Goal: Information Seeking & Learning: Learn about a topic

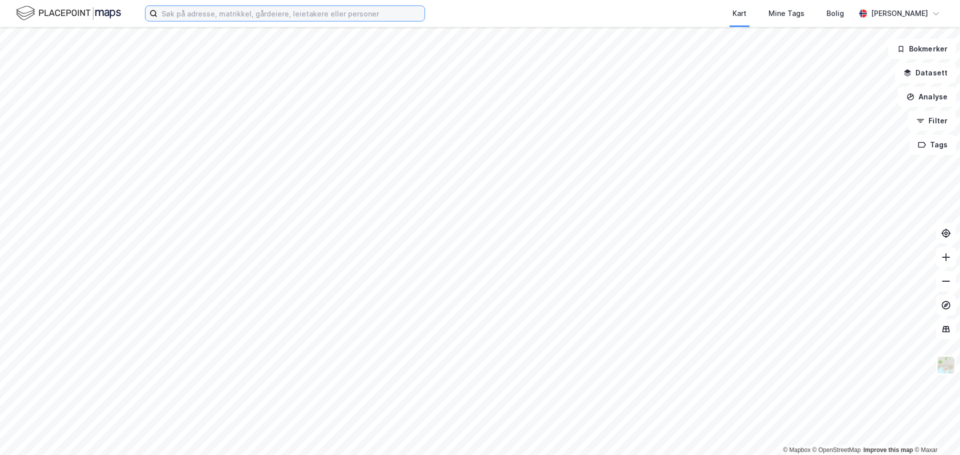
click at [235, 17] on input at bounding box center [290, 13] width 267 height 15
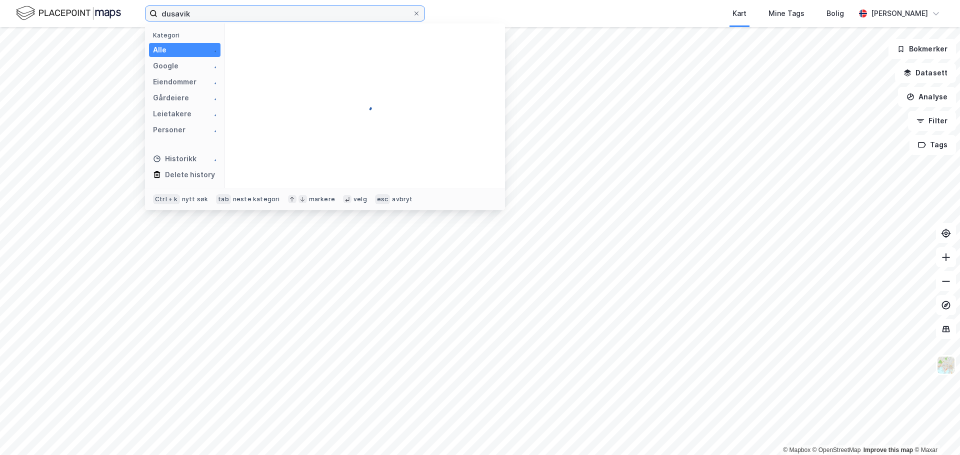
type input "dusavik"
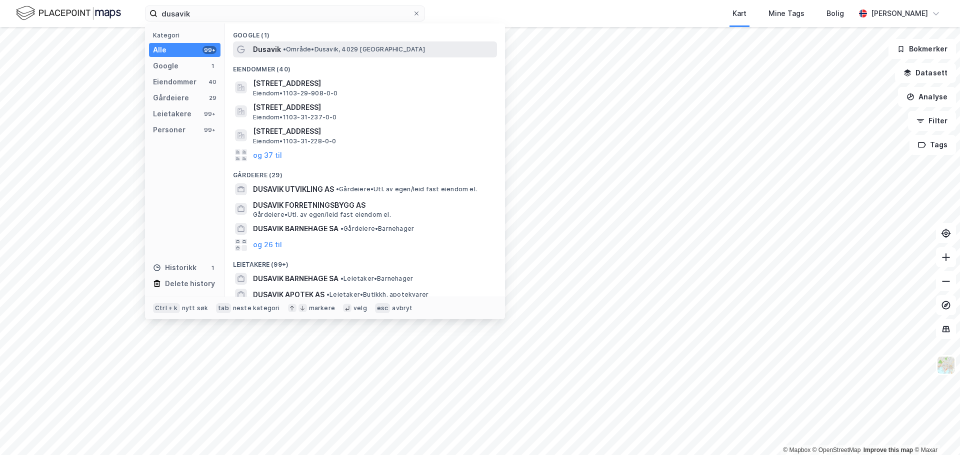
click at [280, 49] on div "Dusavik • Område • [GEOGRAPHIC_DATA], [GEOGRAPHIC_DATA]" at bounding box center [374, 49] width 242 height 12
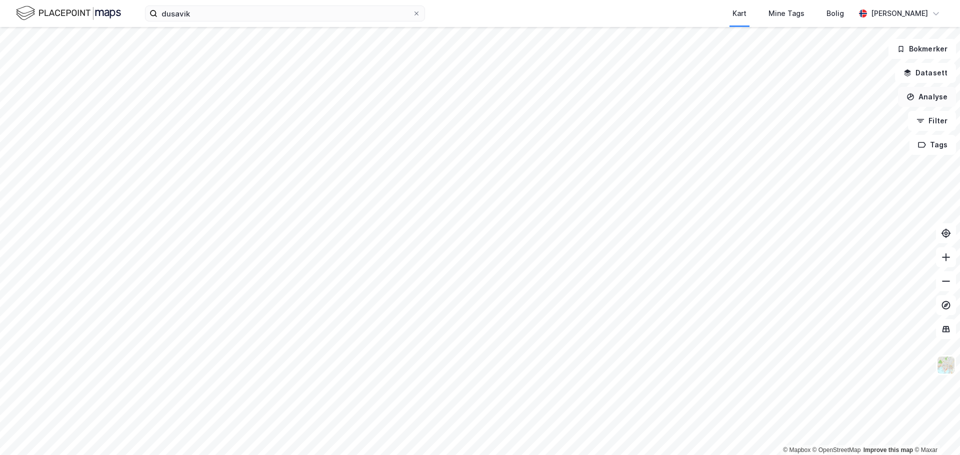
click at [929, 94] on button "Analyse" at bounding box center [927, 97] width 58 height 20
click at [933, 70] on button "Datasett" at bounding box center [925, 73] width 61 height 20
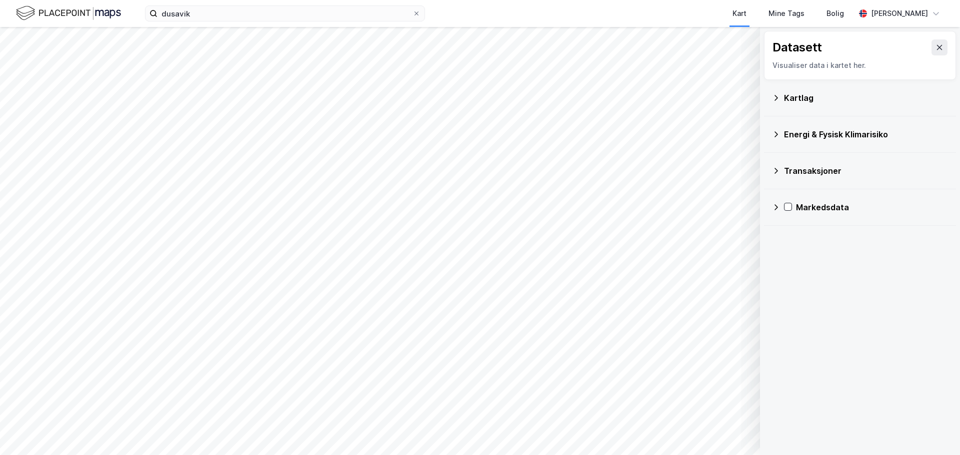
click at [775, 94] on icon at bounding box center [776, 98] width 8 height 8
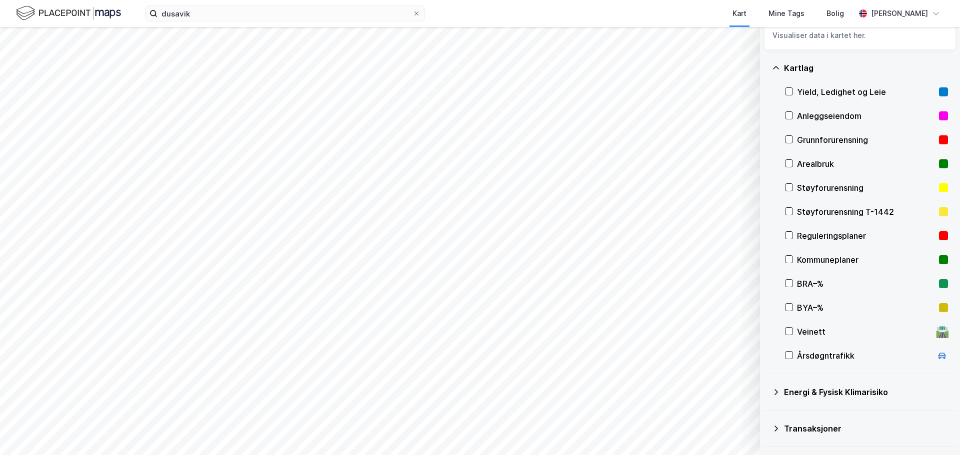
scroll to position [62, 0]
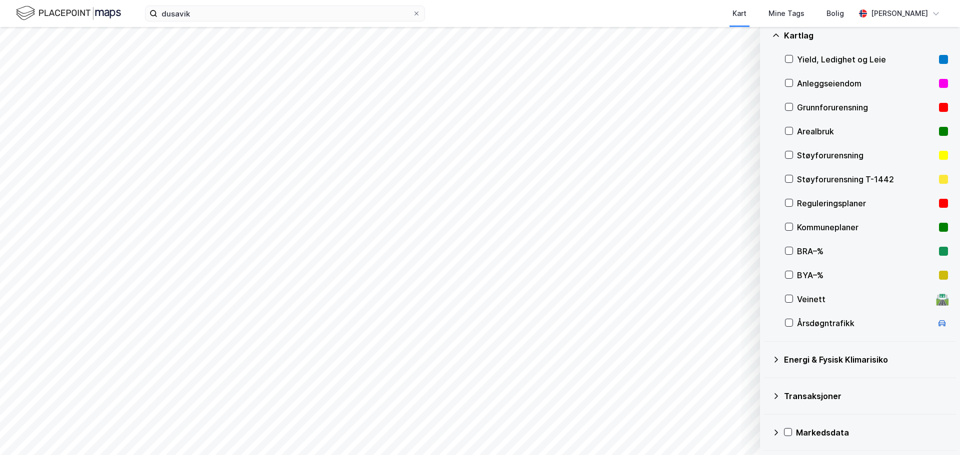
click at [774, 359] on icon at bounding box center [776, 360] width 8 height 8
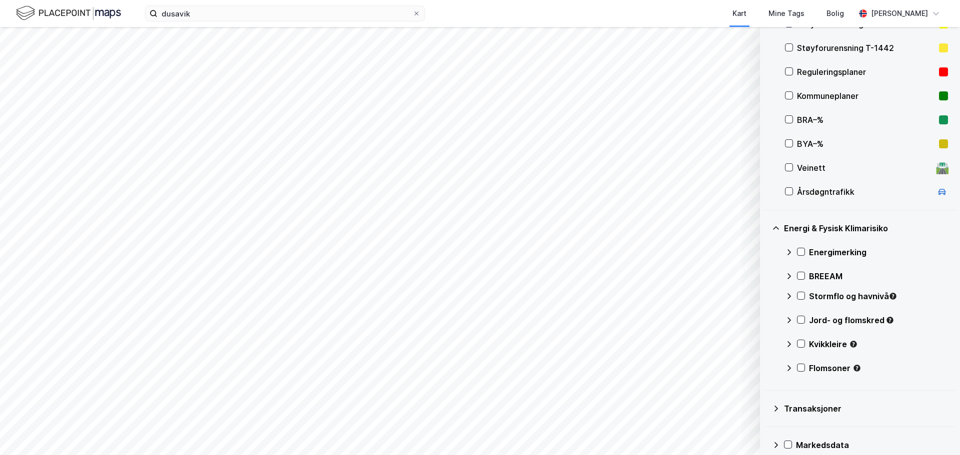
scroll to position [206, 0]
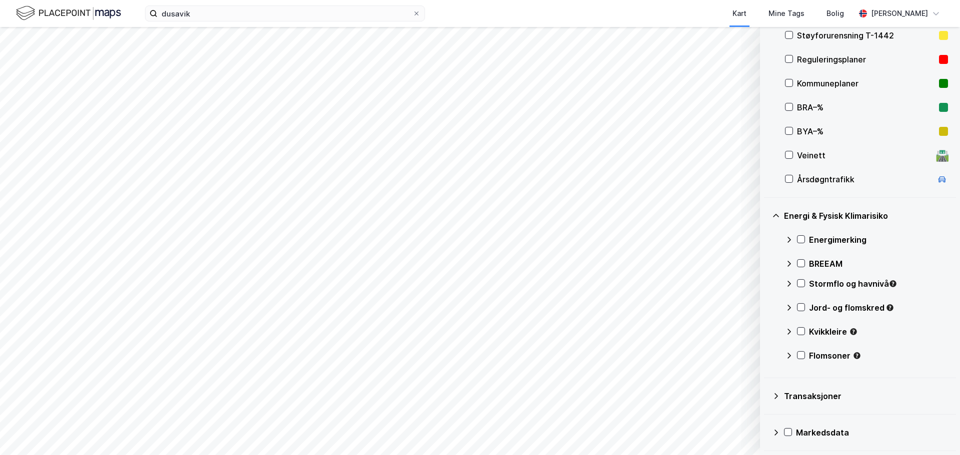
click at [790, 307] on icon at bounding box center [788, 308] width 3 height 6
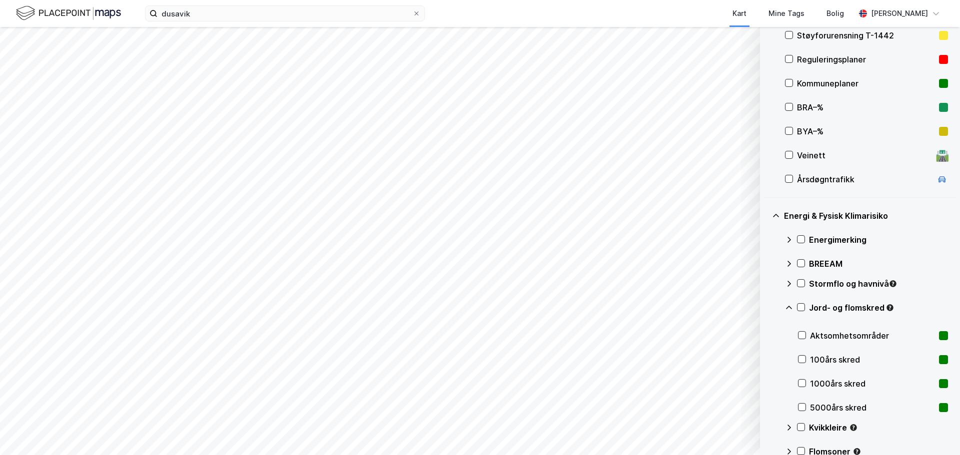
click at [790, 307] on icon at bounding box center [789, 307] width 6 height 3
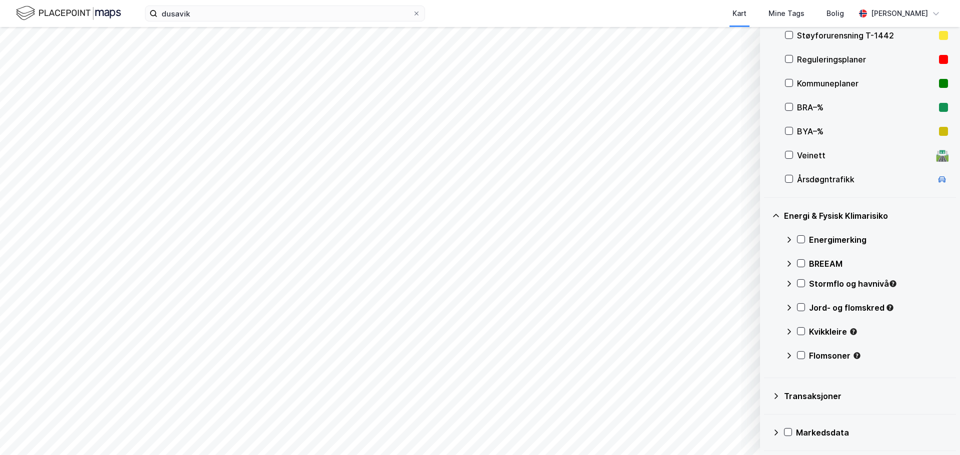
click at [789, 284] on icon at bounding box center [789, 284] width 8 height 8
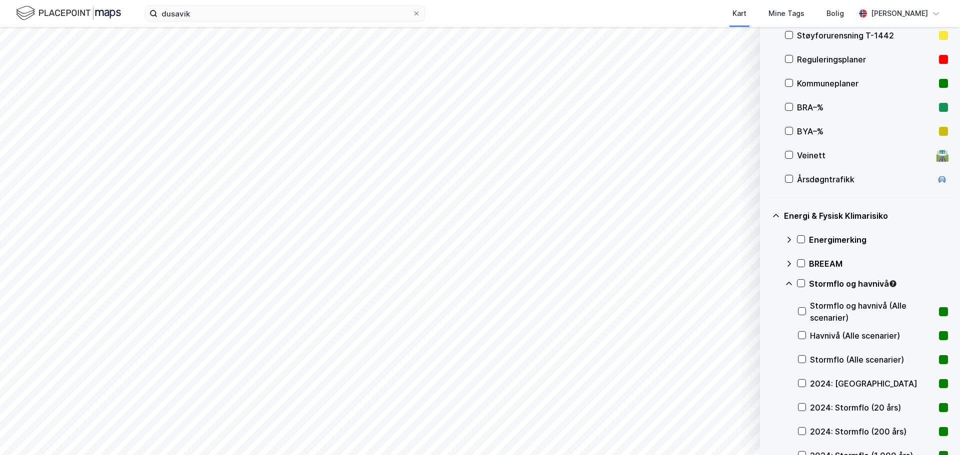
click at [789, 284] on icon at bounding box center [789, 284] width 8 height 8
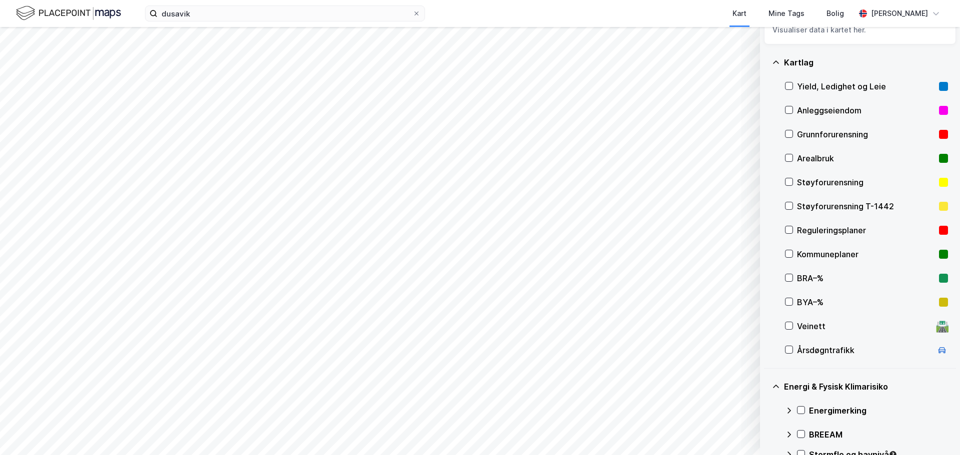
scroll to position [6, 0]
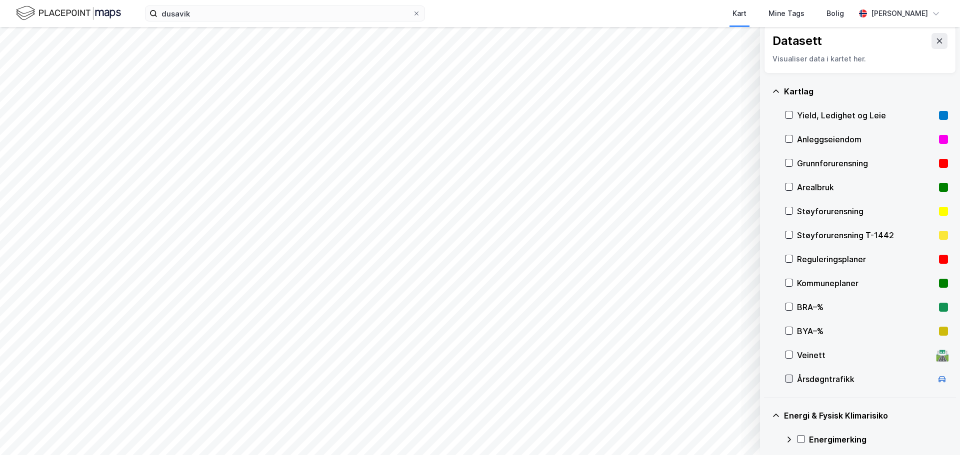
click at [786, 378] on icon at bounding box center [788, 378] width 7 height 7
click at [726, 432] on button "Vis" at bounding box center [708, 429] width 83 height 16
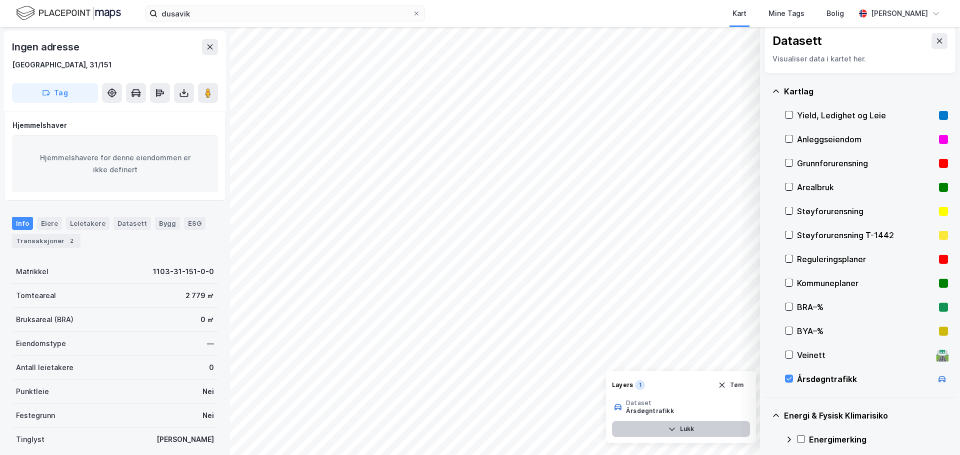
click at [673, 431] on icon "button" at bounding box center [672, 429] width 8 height 8
click at [828, 378] on div "Årsdøgntrafikk" at bounding box center [864, 379] width 135 height 12
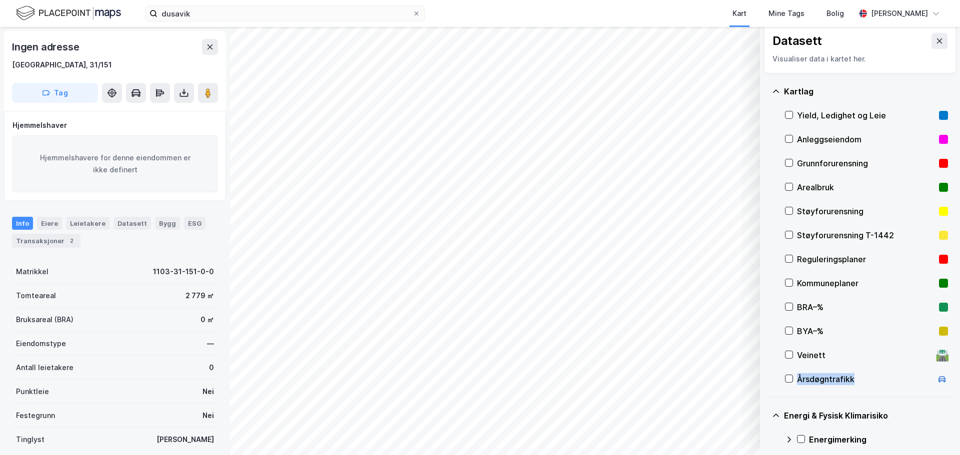
click at [828, 378] on div "Årsdøgntrafikk" at bounding box center [864, 379] width 135 height 12
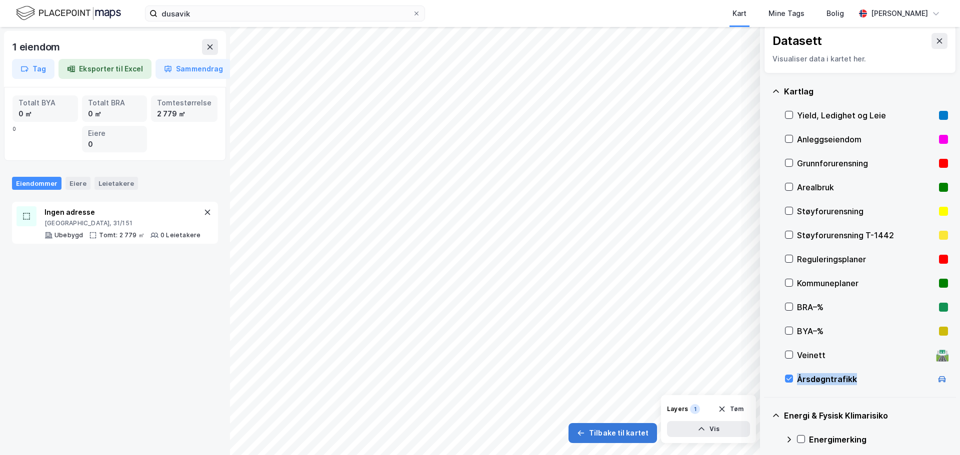
click at [618, 436] on button "Tilbake til kartet" at bounding box center [612, 433] width 88 height 20
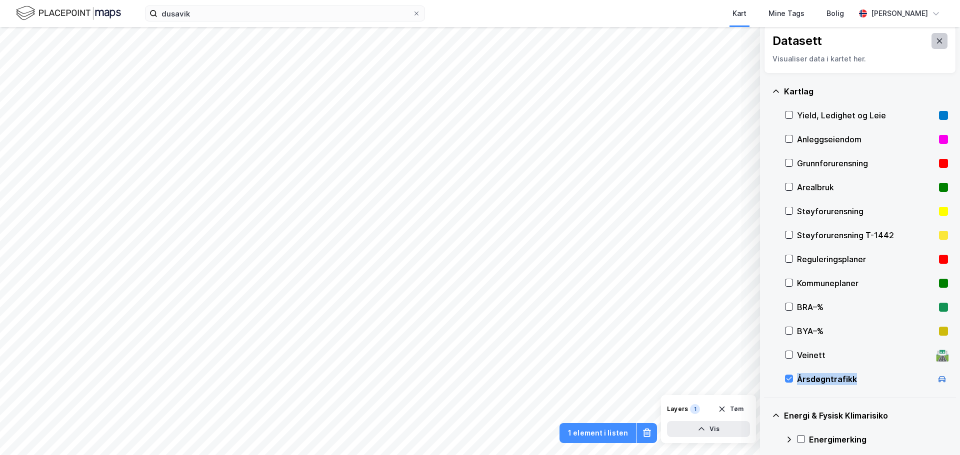
click at [937, 42] on icon at bounding box center [939, 40] width 5 height 5
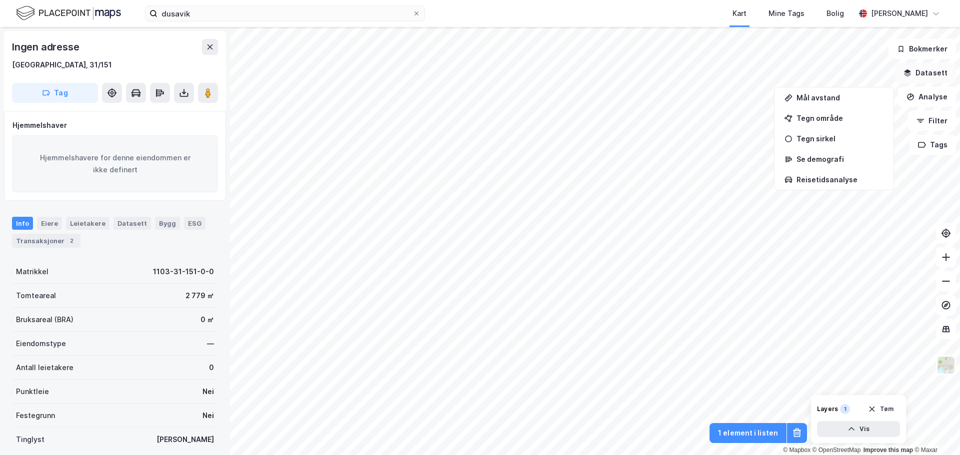
click at [930, 75] on button "Datasett" at bounding box center [925, 73] width 61 height 20
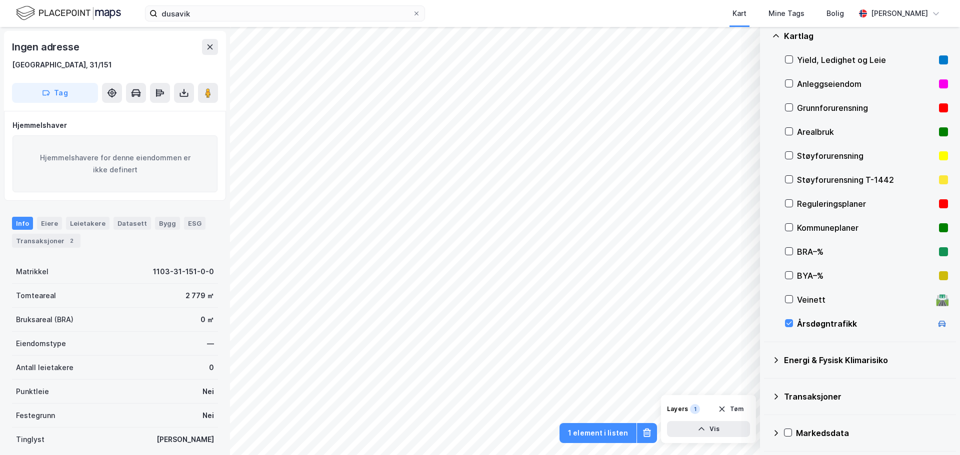
scroll to position [62, 0]
click at [608, 431] on button "1 element i listen" at bounding box center [597, 433] width 77 height 20
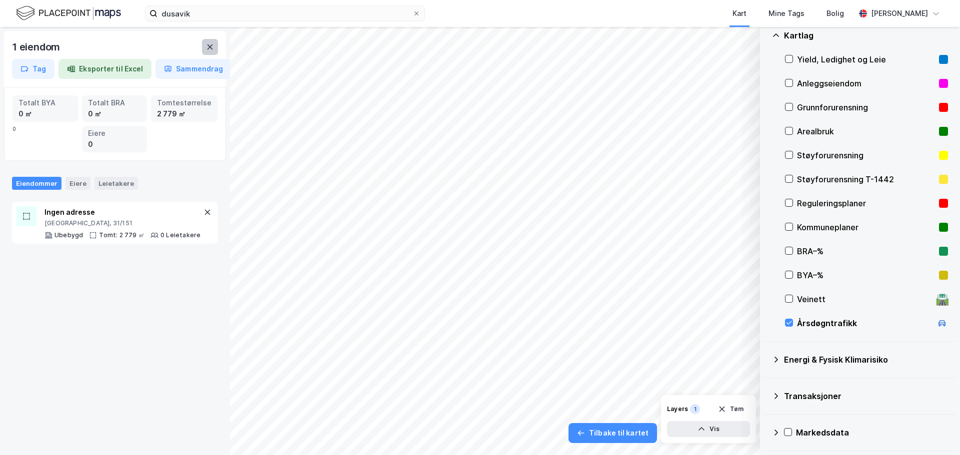
click at [213, 44] on icon at bounding box center [210, 47] width 8 height 8
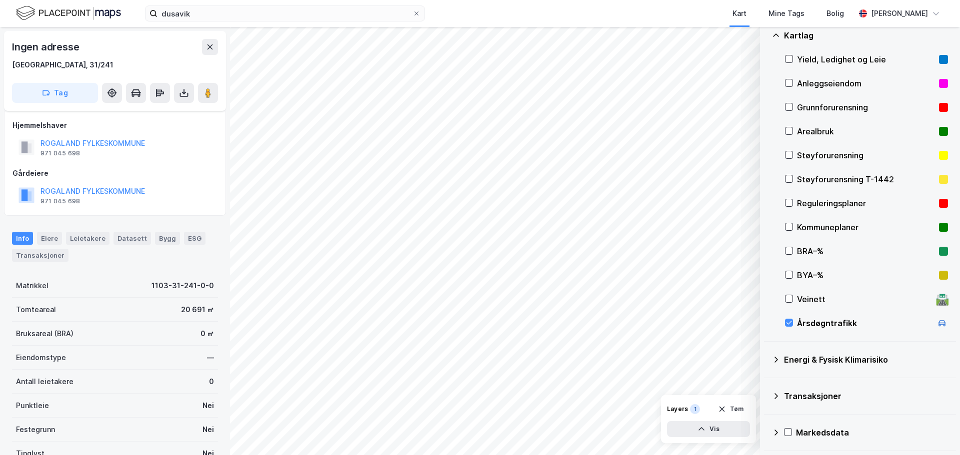
scroll to position [87, 0]
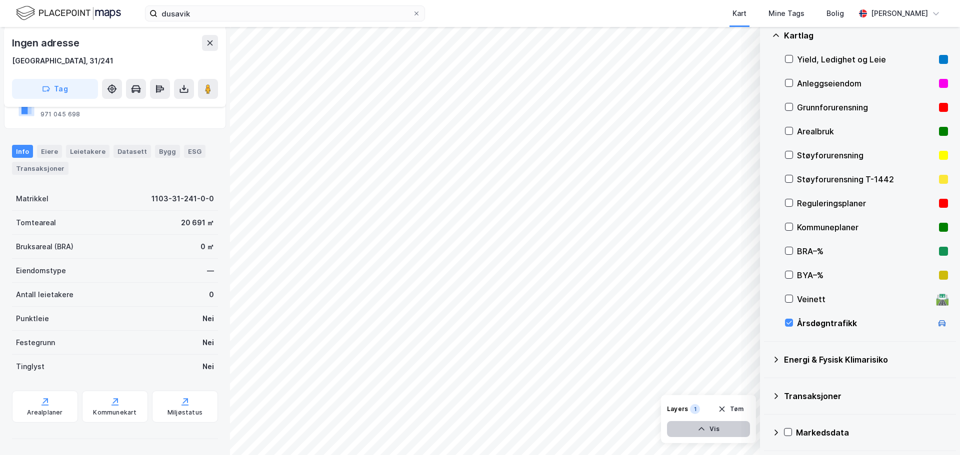
click at [716, 425] on button "Vis" at bounding box center [708, 429] width 83 height 16
click at [705, 407] on icon at bounding box center [704, 407] width 8 height 8
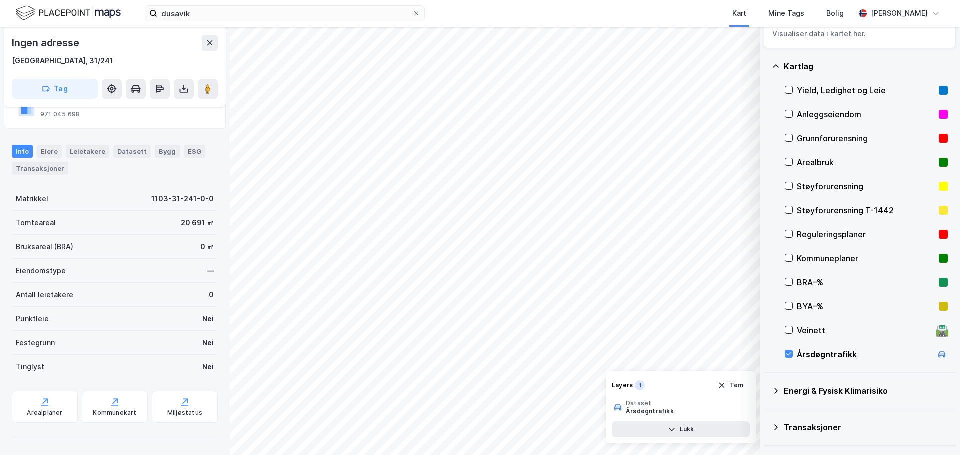
scroll to position [0, 0]
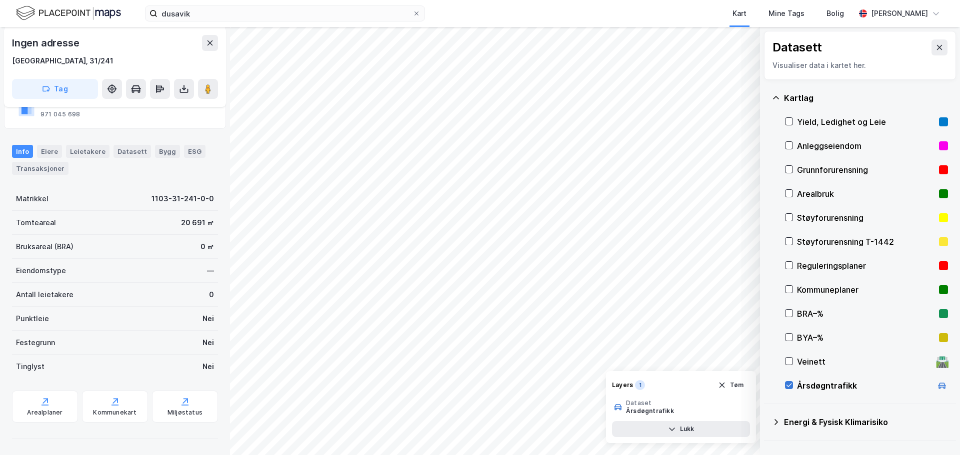
click at [788, 388] on icon at bounding box center [788, 385] width 7 height 7
click at [734, 410] on button "Tøm" at bounding box center [730, 409] width 38 height 16
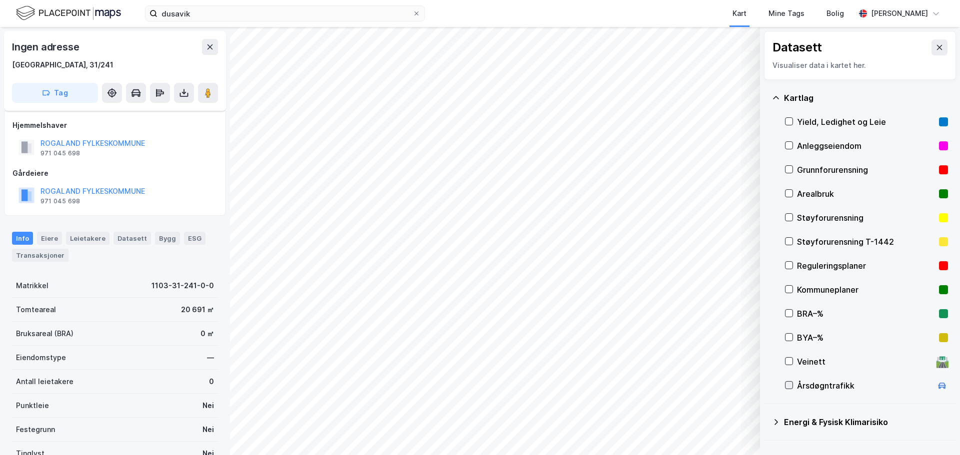
click at [791, 383] on icon at bounding box center [788, 385] width 7 height 7
click at [721, 431] on button "Vis" at bounding box center [708, 429] width 83 height 16
click at [738, 409] on icon at bounding box center [740, 407] width 8 height 8
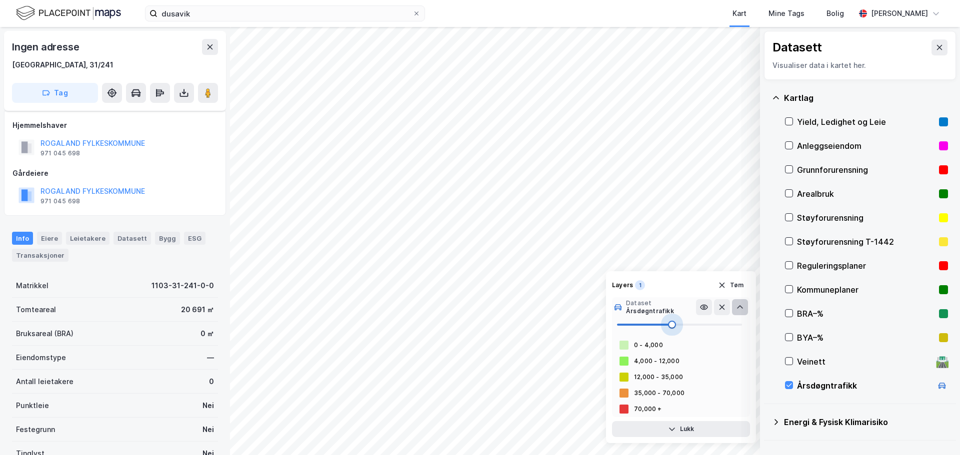
drag, startPoint x: 637, startPoint y: 322, endPoint x: 672, endPoint y: 323, distance: 35.0
click at [672, 323] on span at bounding box center [672, 325] width 8 height 8
type input "52"
drag, startPoint x: 672, startPoint y: 323, endPoint x: 681, endPoint y: 328, distance: 11.0
click at [681, 328] on span at bounding box center [682, 325] width 8 height 8
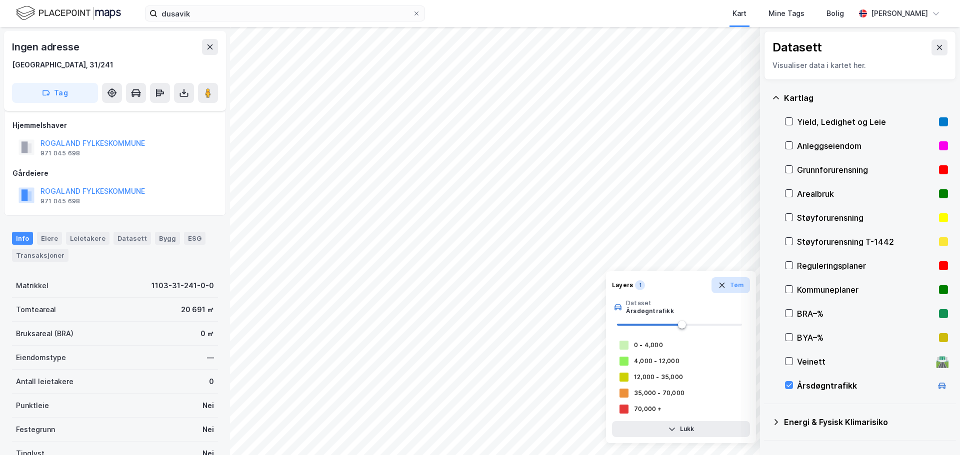
click at [745, 283] on button "Tøm" at bounding box center [730, 285] width 38 height 16
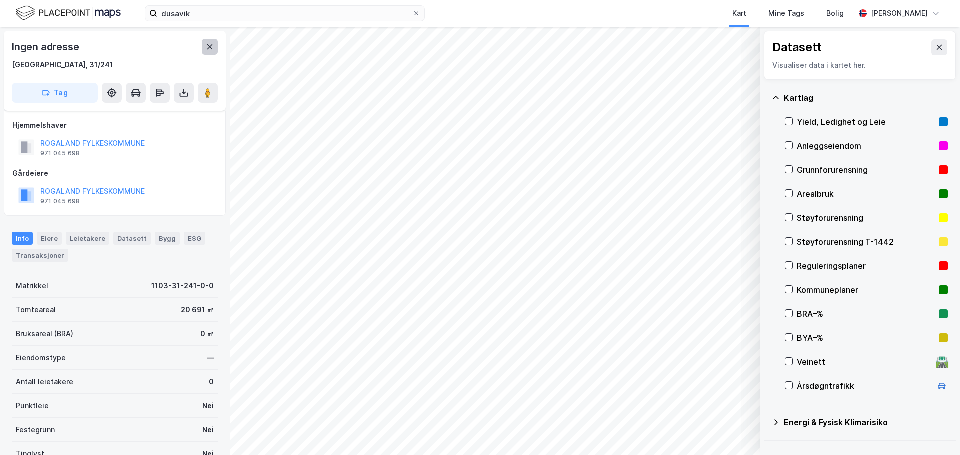
click at [206, 48] on icon at bounding box center [210, 47] width 8 height 8
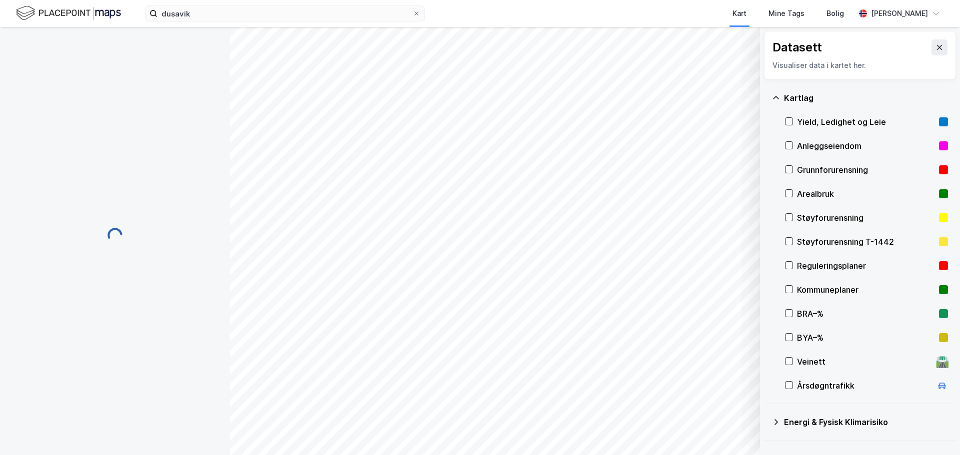
scroll to position [87, 0]
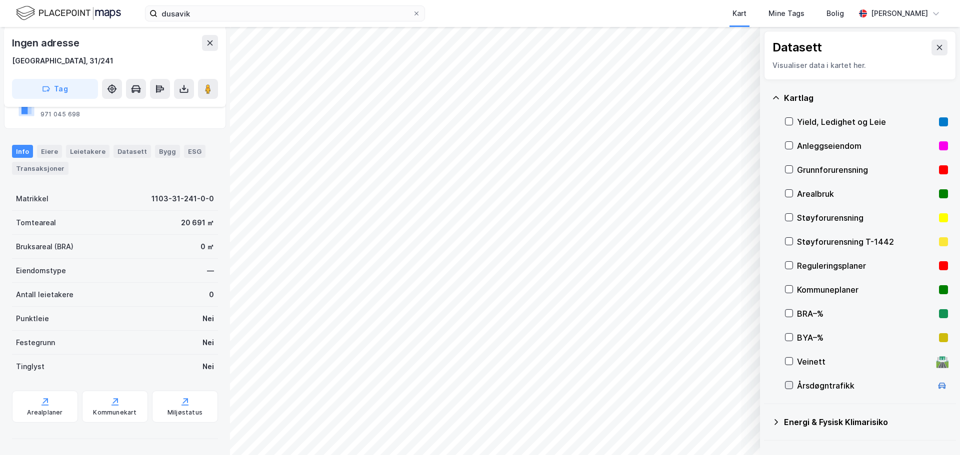
click at [789, 381] on div at bounding box center [789, 385] width 8 height 8
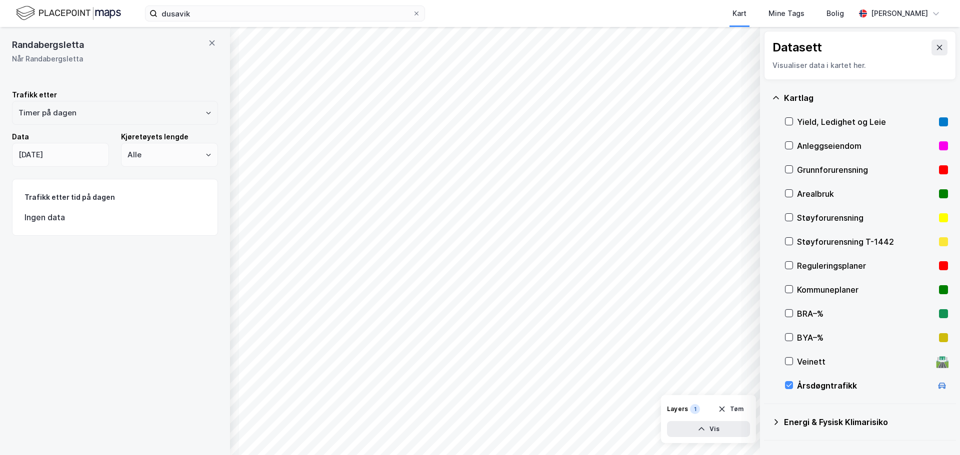
click at [205, 112] on icon "Open" at bounding box center [208, 113] width 6 height 6
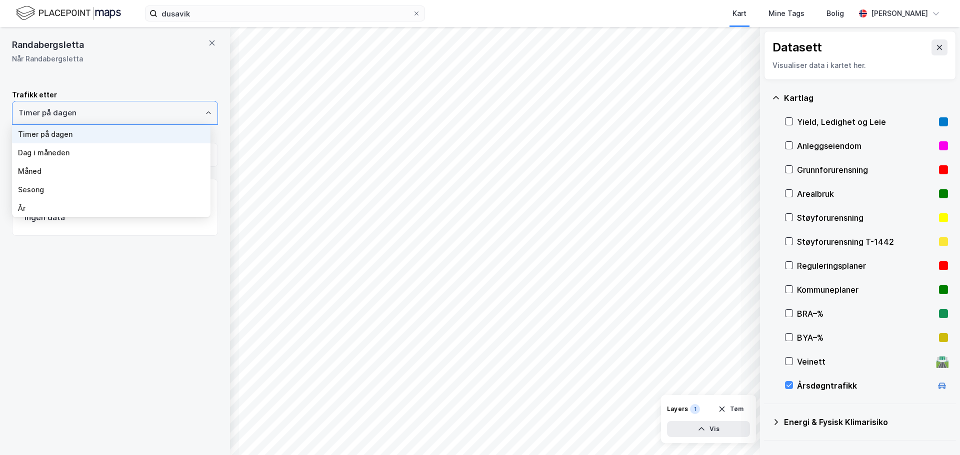
click at [68, 214] on li "År" at bounding box center [111, 208] width 198 height 18
type input "År"
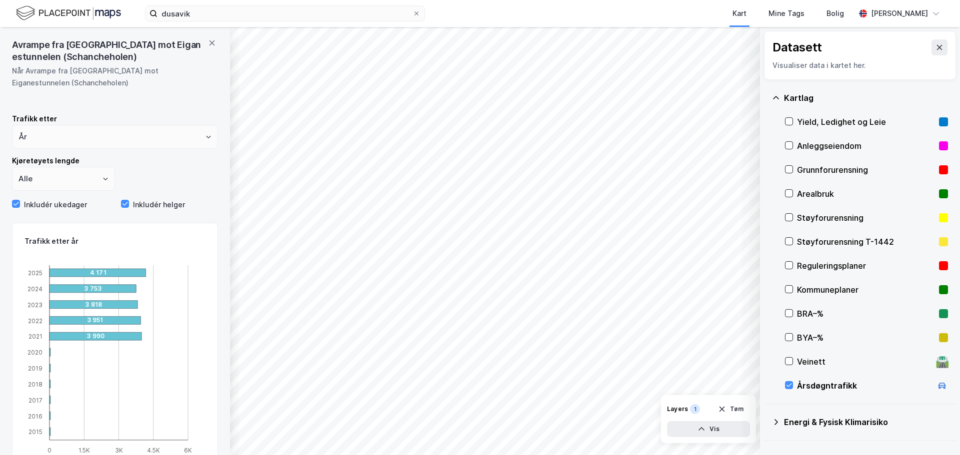
click at [402, 22] on div "dusavik Kart Mine Tags [PERSON_NAME] © Mapbox © OpenStreetMap Improve this map …" at bounding box center [480, 227] width 960 height 455
click at [208, 43] on icon at bounding box center [212, 43] width 8 height 8
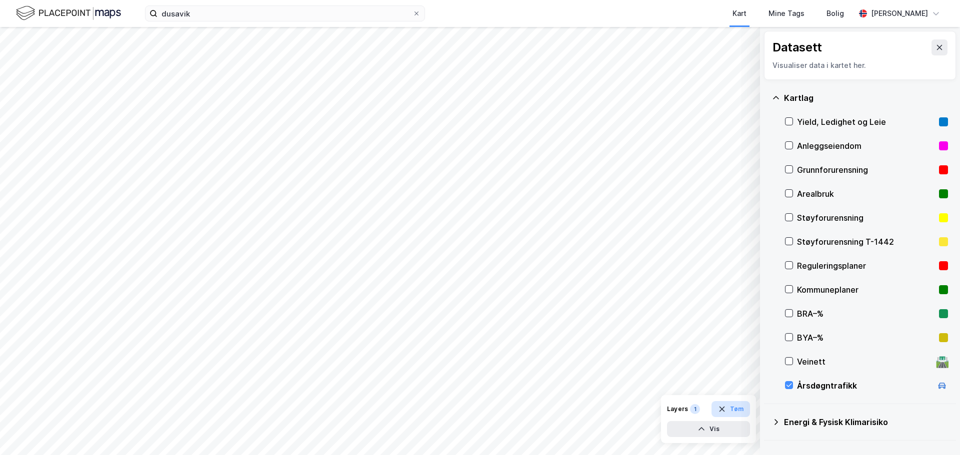
click at [744, 410] on button "Tøm" at bounding box center [730, 409] width 38 height 16
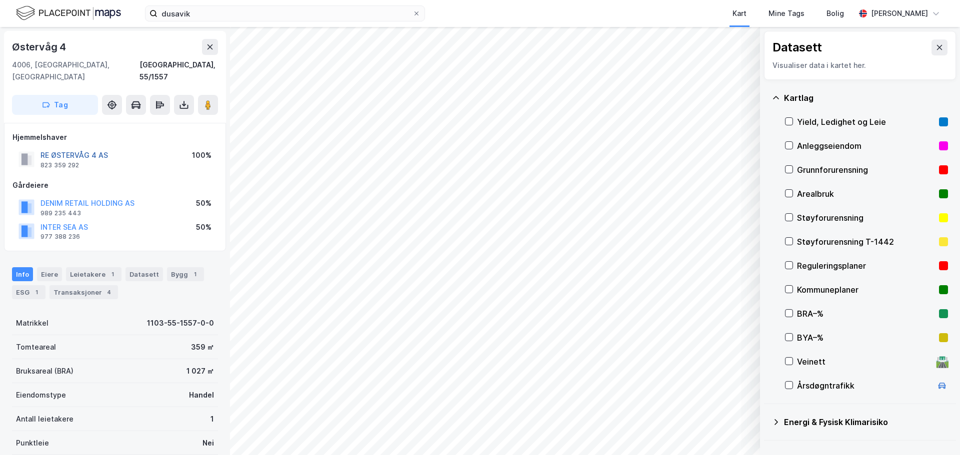
click at [0, 0] on button "RE ØSTERVÅG 4 AS" at bounding box center [0, 0] width 0 height 0
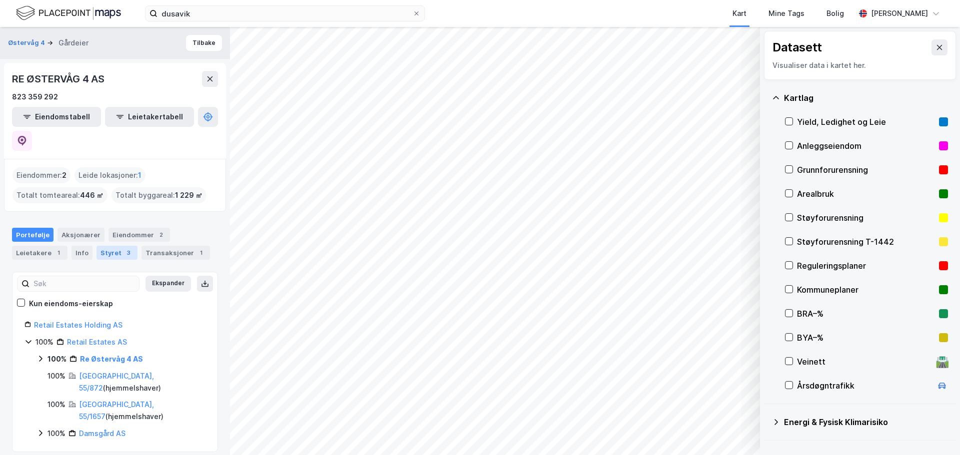
click at [123, 248] on div "3" at bounding box center [128, 253] width 10 height 10
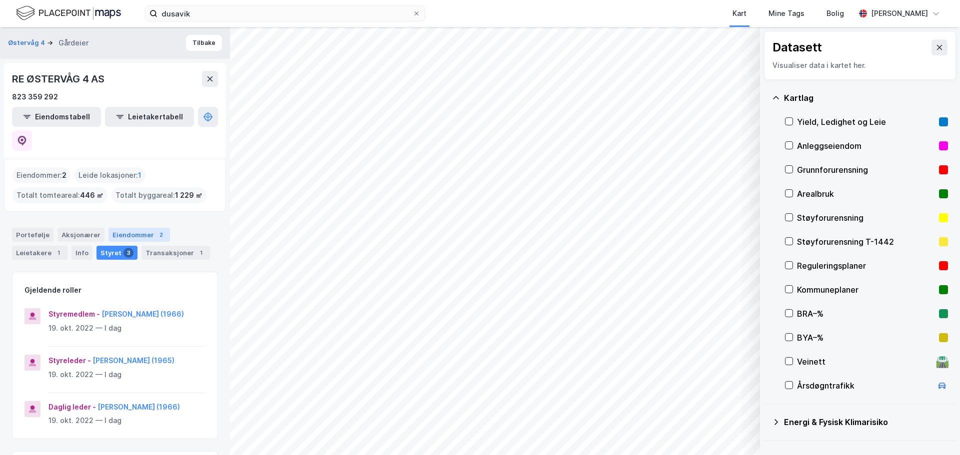
click at [135, 228] on div "Eiendommer 2" at bounding box center [138, 235] width 61 height 14
